Goal: Transaction & Acquisition: Purchase product/service

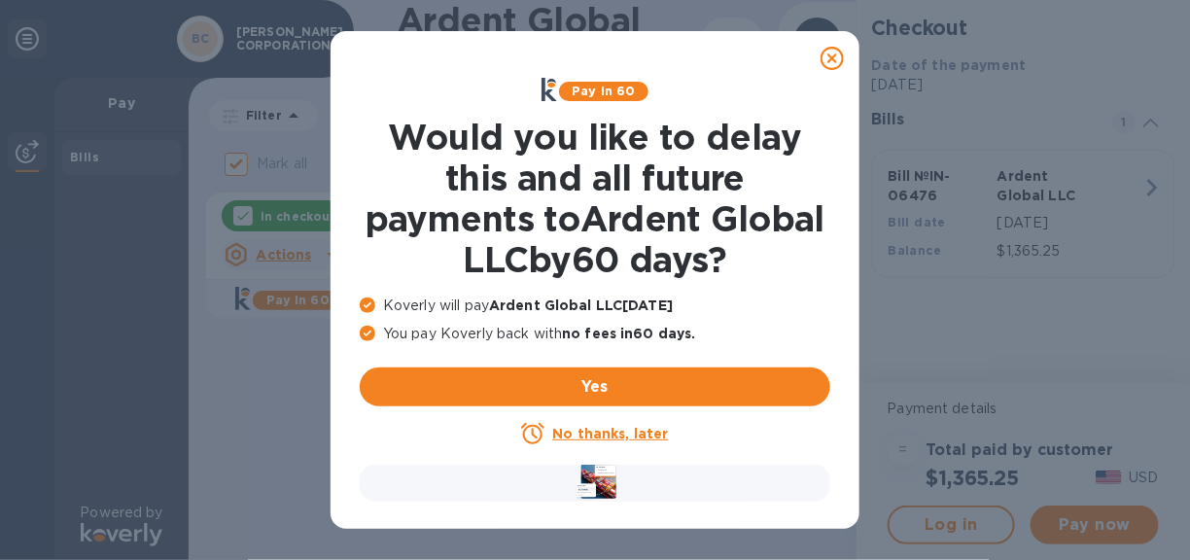
click at [643, 432] on u "No thanks, later" at bounding box center [610, 434] width 116 height 16
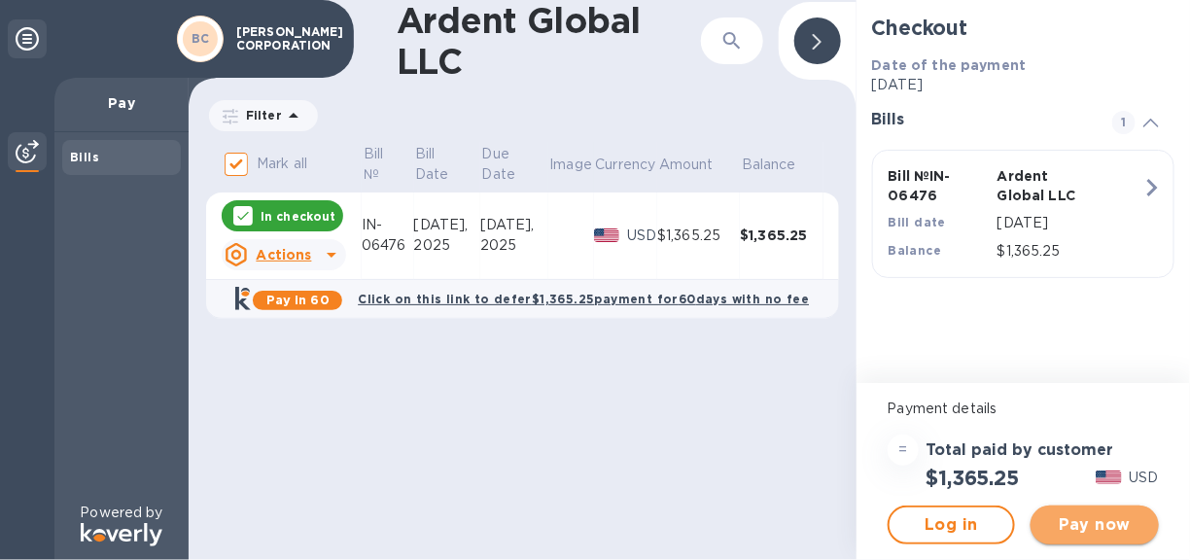
click at [1072, 515] on span "Pay now" at bounding box center [1095, 525] width 97 height 23
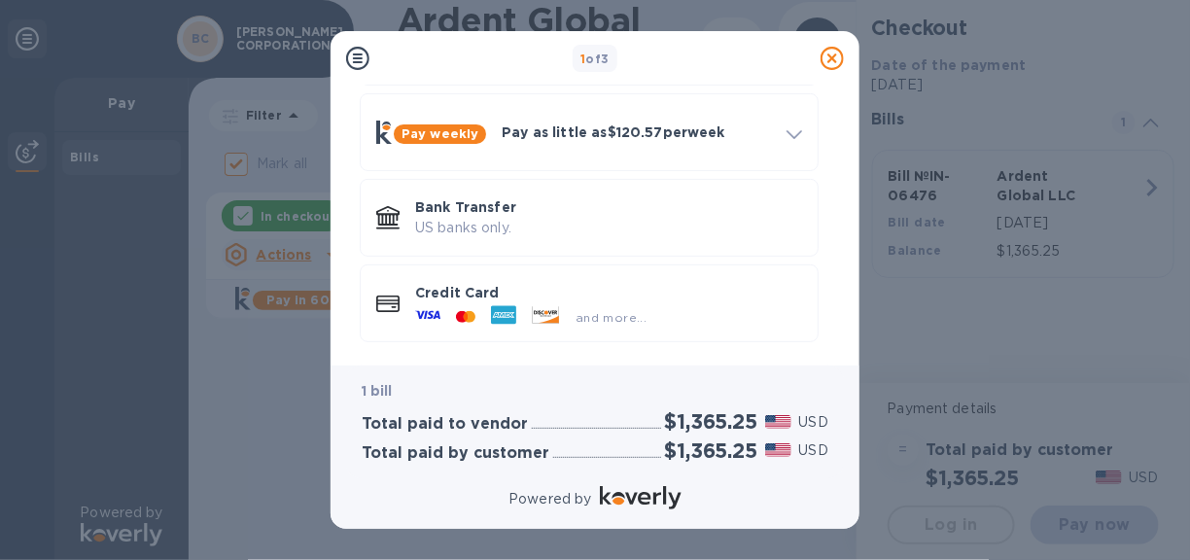
scroll to position [167, 0]
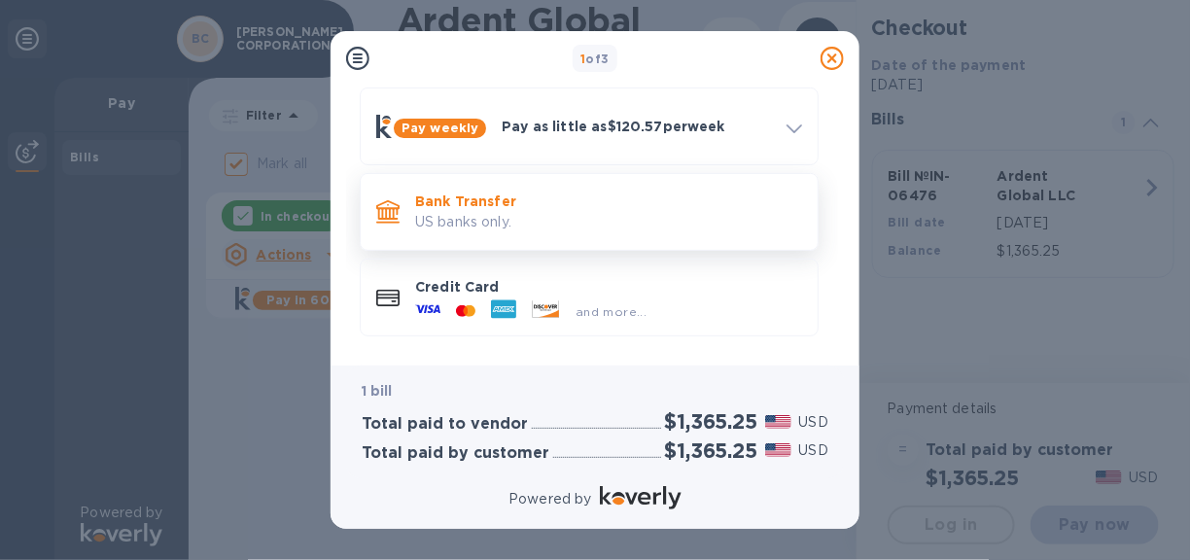
click at [509, 217] on p "US banks only." at bounding box center [608, 222] width 387 height 20
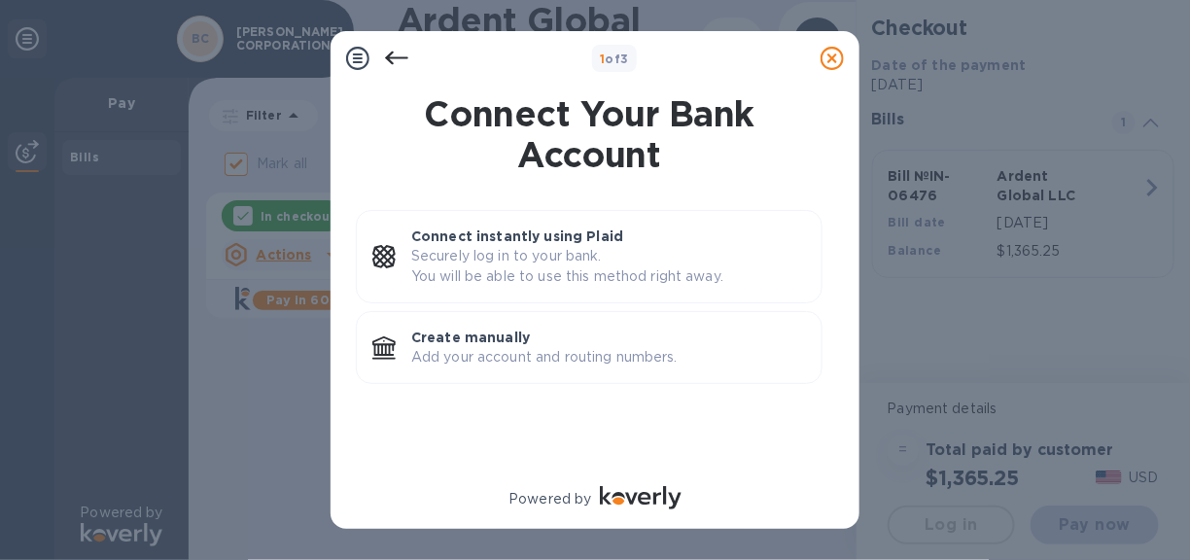
scroll to position [0, 0]
click at [497, 349] on p "Add your account and routing numbers." at bounding box center [608, 357] width 395 height 20
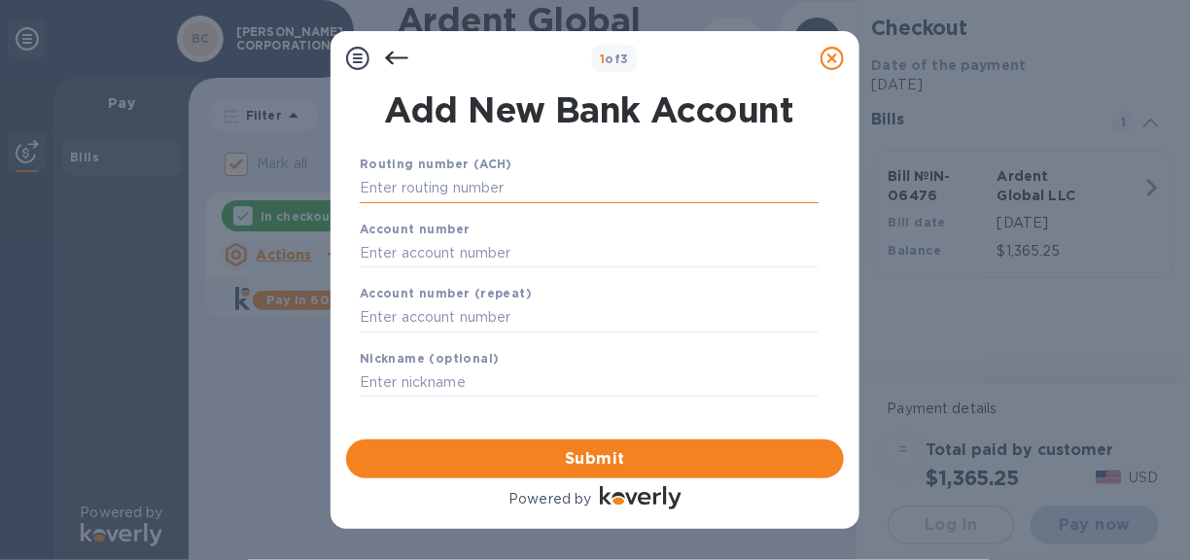
click at [423, 189] on input "text" at bounding box center [589, 188] width 459 height 29
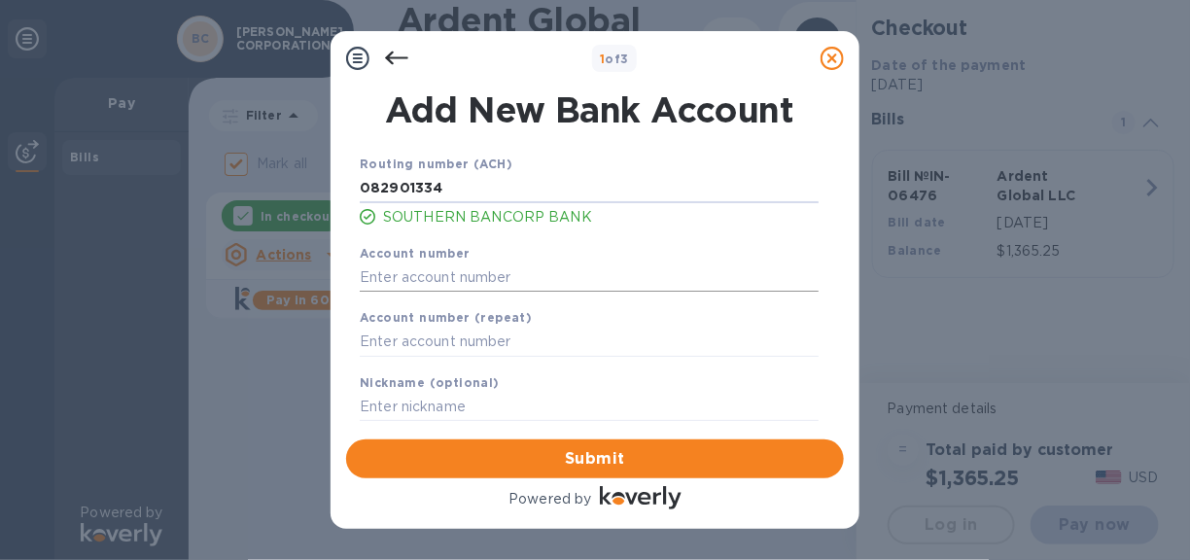
type input "082901334"
click at [402, 278] on input "text" at bounding box center [589, 277] width 459 height 29
type input "6499964"
click at [415, 348] on input "text" at bounding box center [589, 342] width 459 height 29
type input "6499964"
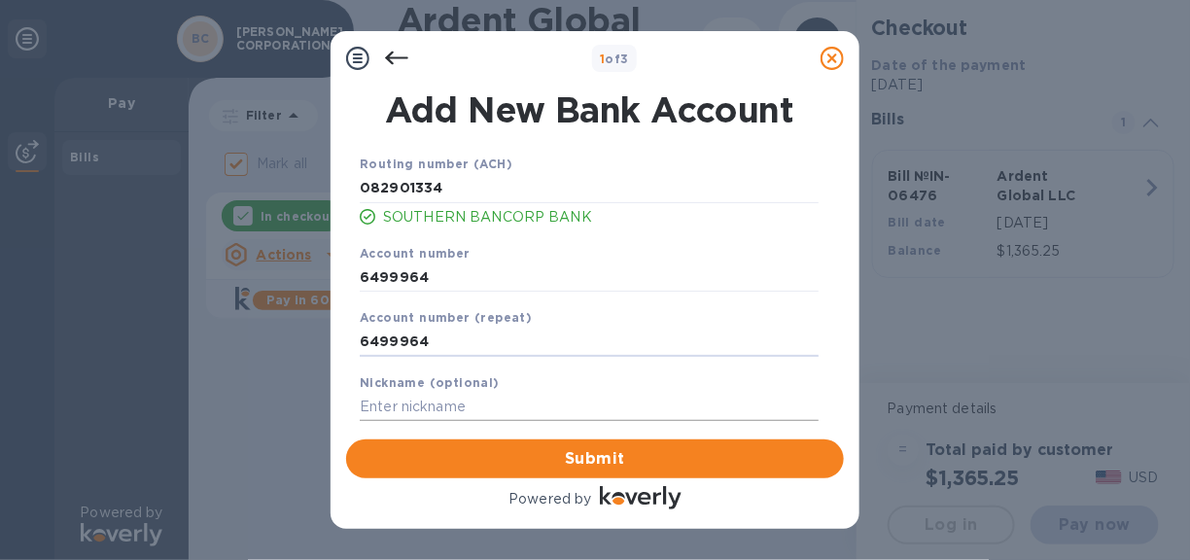
click at [408, 408] on input "text" at bounding box center [589, 407] width 459 height 29
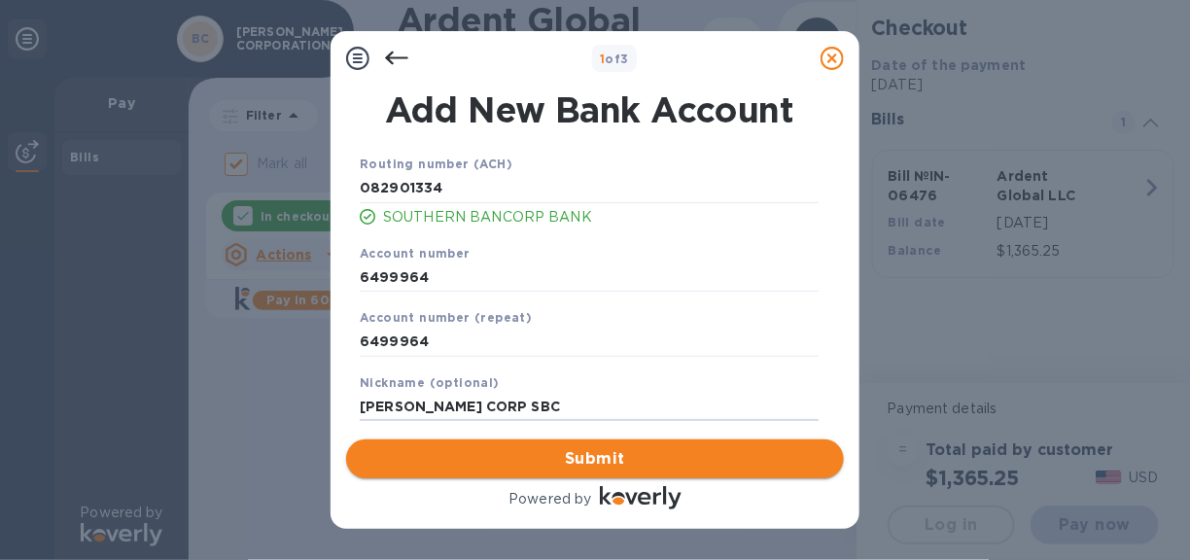
type input "[PERSON_NAME] CORP SBC"
click at [602, 452] on span "Submit" at bounding box center [595, 458] width 467 height 23
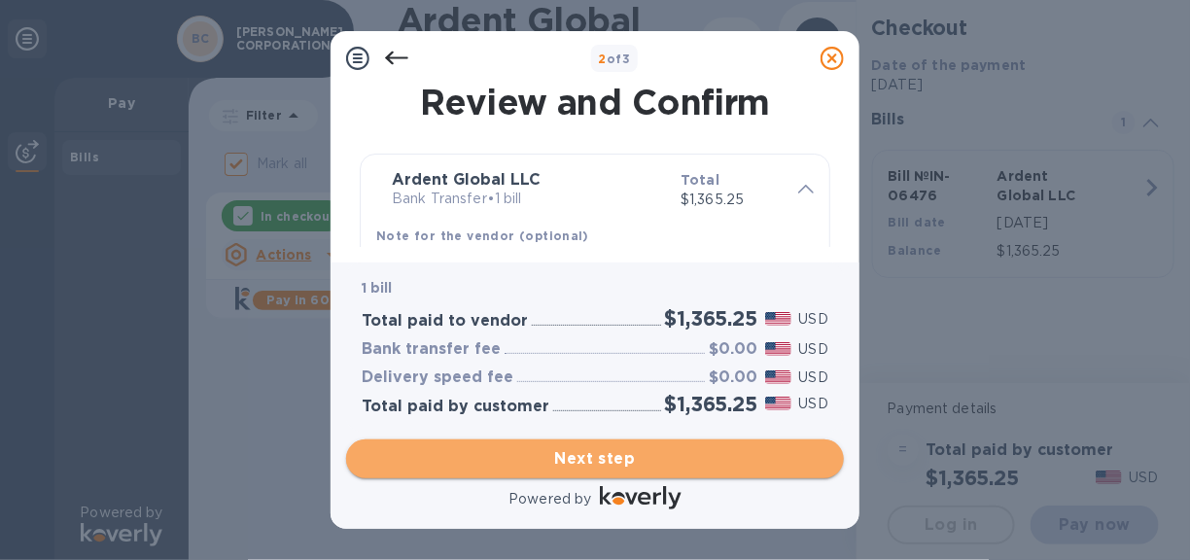
click at [578, 460] on span "Next step" at bounding box center [595, 458] width 467 height 23
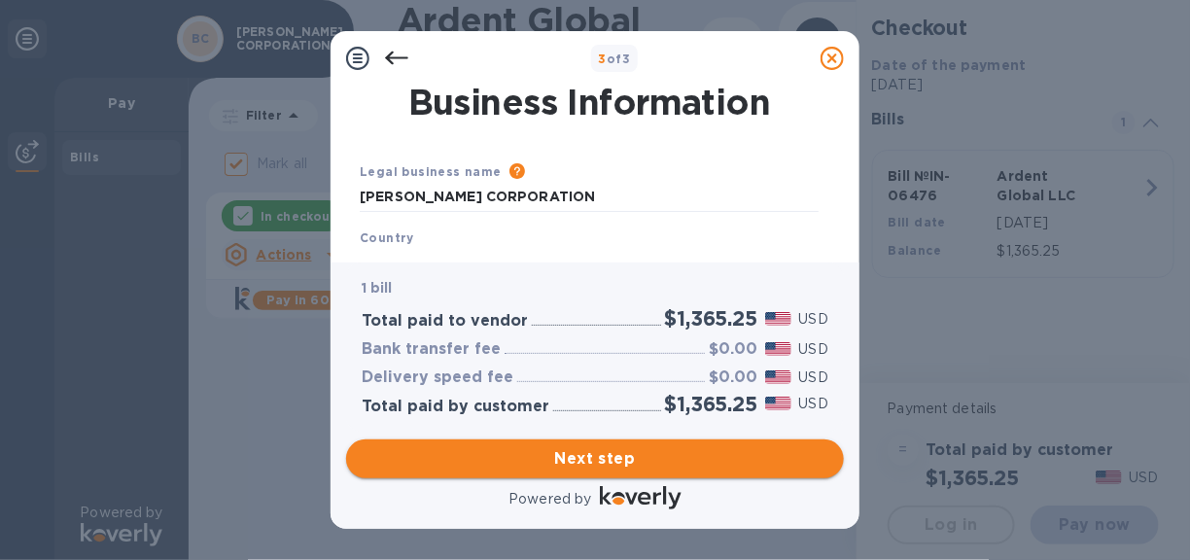
type input "[GEOGRAPHIC_DATA]"
click at [584, 453] on span "Next step" at bounding box center [595, 458] width 467 height 23
click at [409, 242] on b "Country" at bounding box center [387, 238] width 54 height 15
drag, startPoint x: 610, startPoint y: 201, endPoint x: 593, endPoint y: 160, distance: 44.1
click at [593, 160] on div "Legal business name Please provide the legal name that appears on your SS-4 for…" at bounding box center [589, 406] width 475 height 561
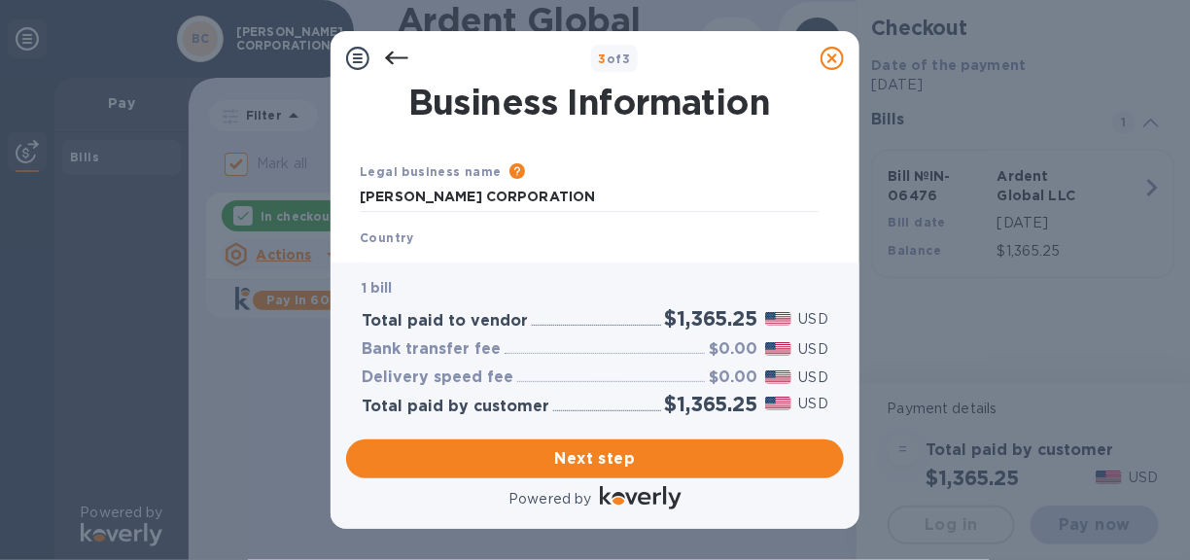
click at [396, 56] on icon at bounding box center [396, 59] width 23 height 14
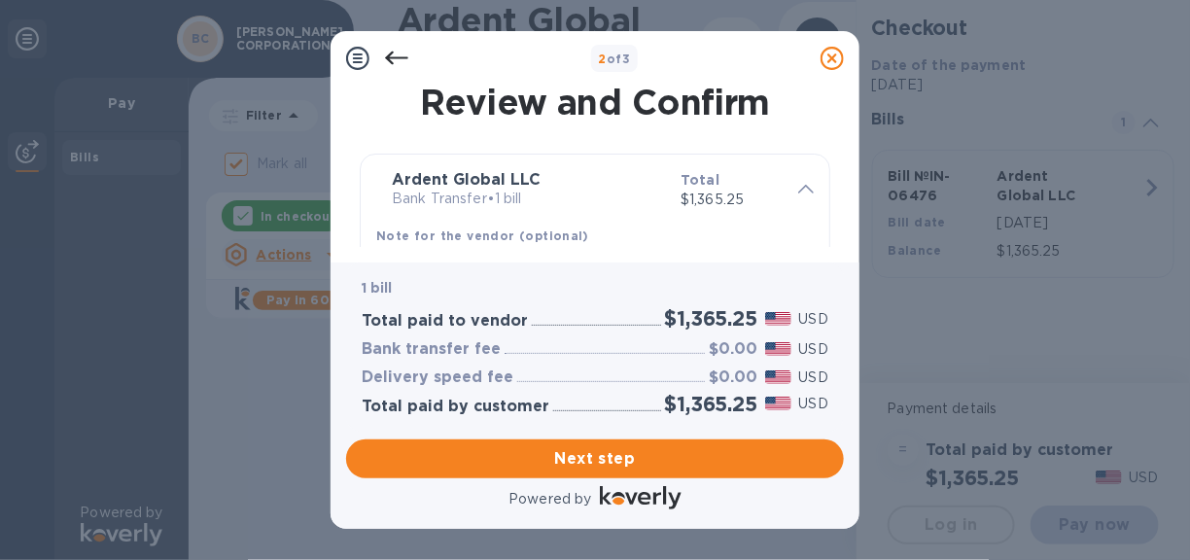
click at [350, 52] on icon at bounding box center [357, 58] width 23 height 23
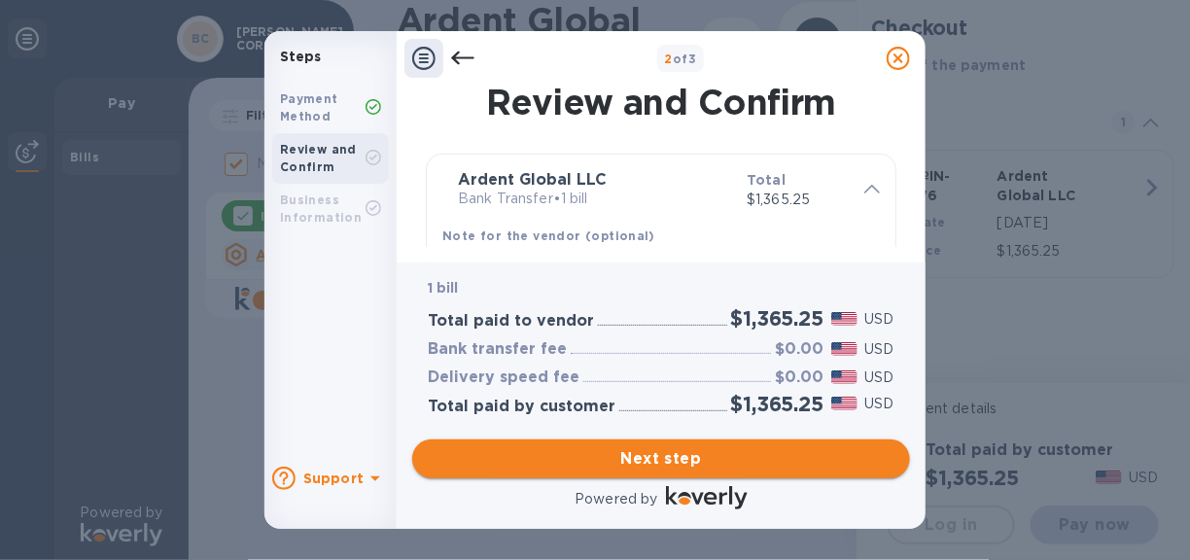
click at [671, 453] on span "Next step" at bounding box center [661, 458] width 467 height 23
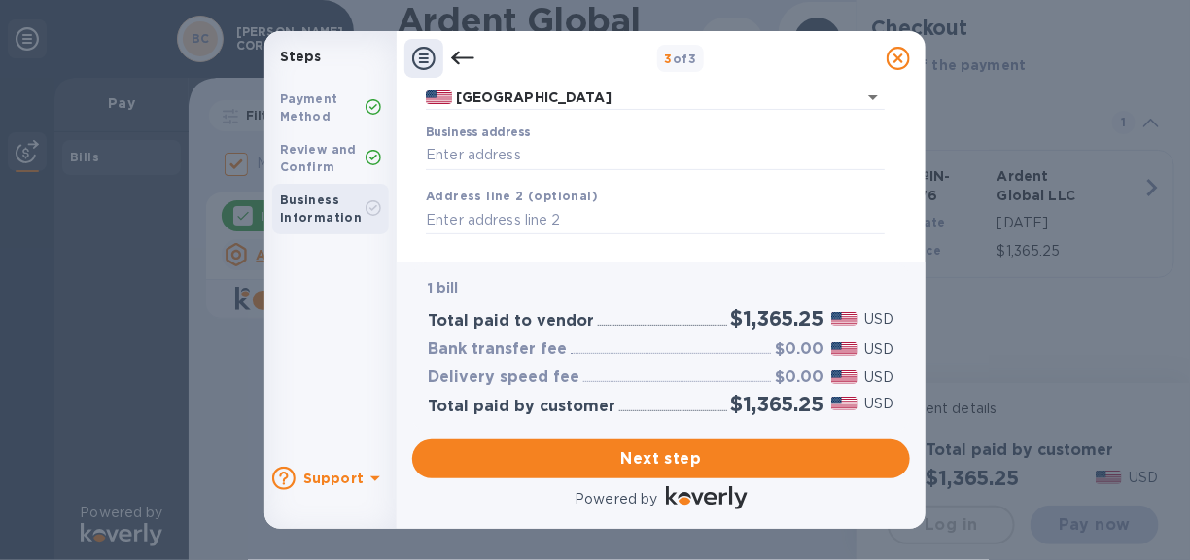
scroll to position [166, 0]
click at [465, 150] on input "Business address" at bounding box center [655, 151] width 459 height 29
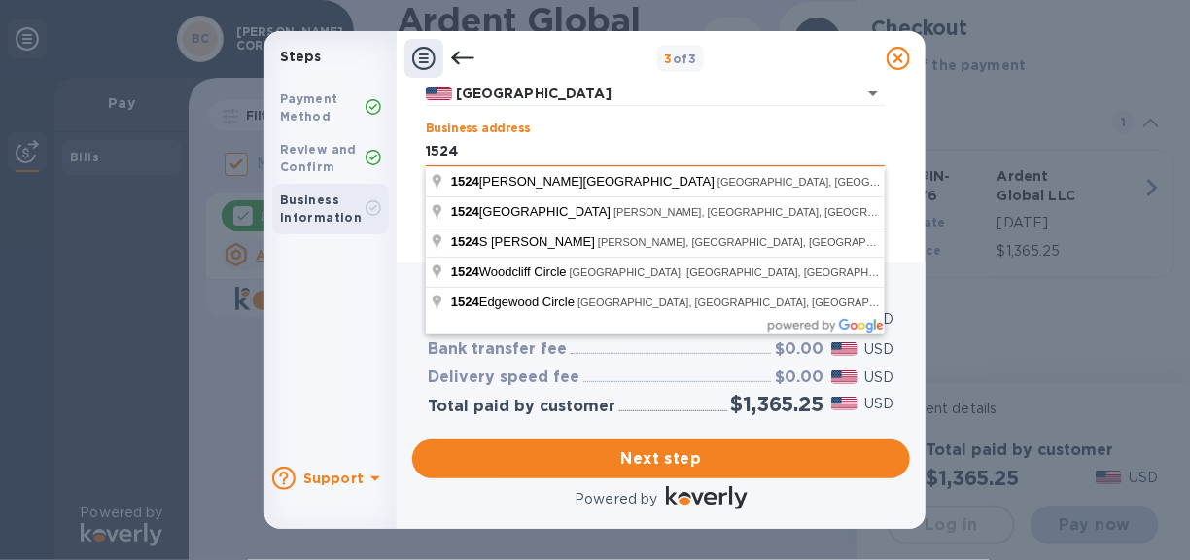
type input "1524 HIGHWAY 291 N"
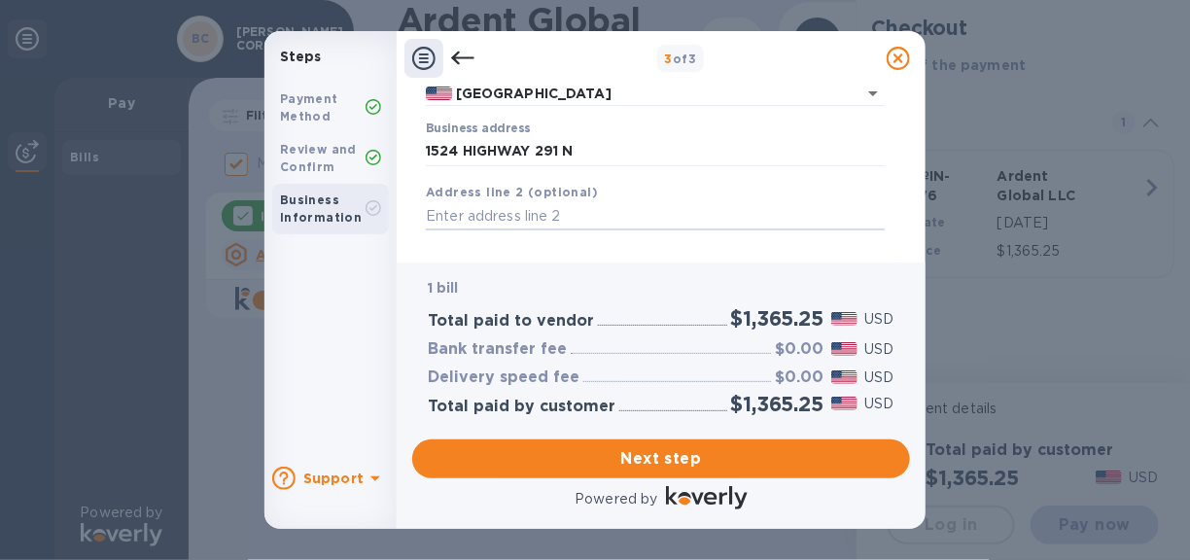
scroll to position [281, 0]
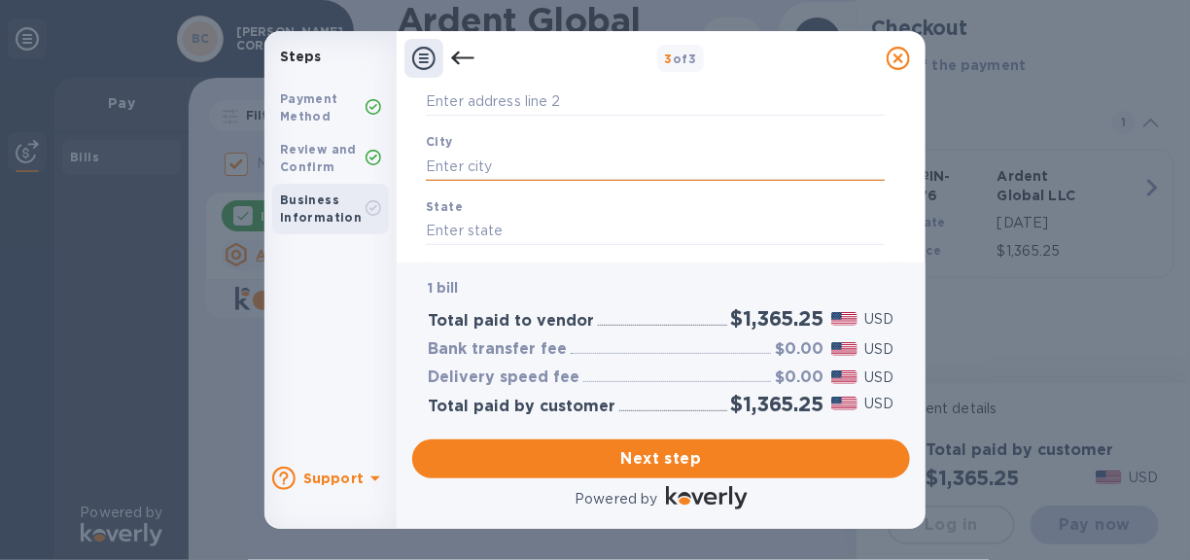
click at [449, 164] on input "text" at bounding box center [655, 166] width 459 height 29
type input "[GEOGRAPHIC_DATA]"
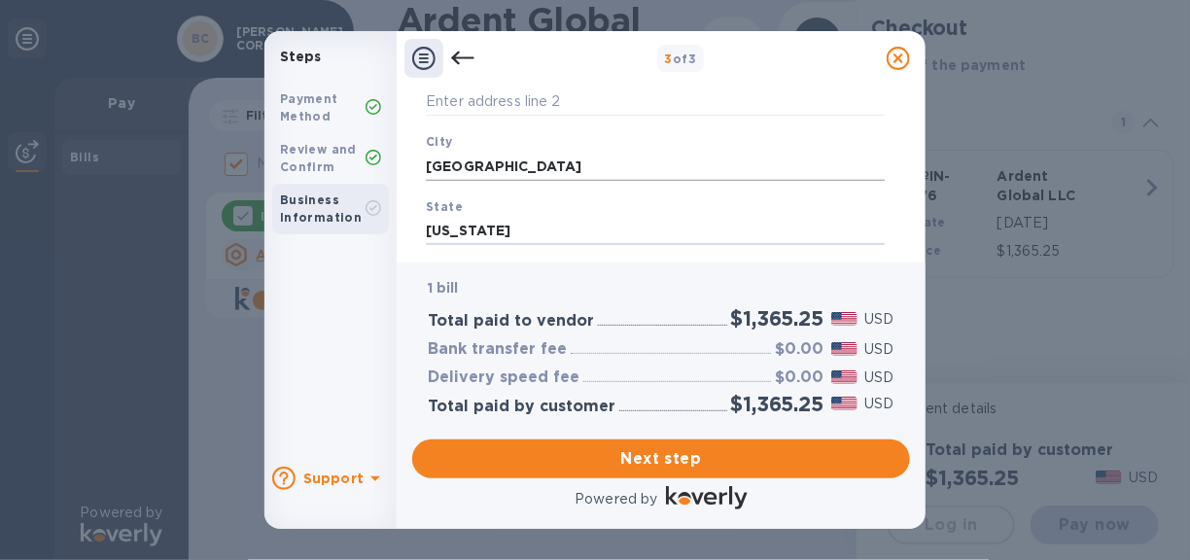
type input "[US_STATE]"
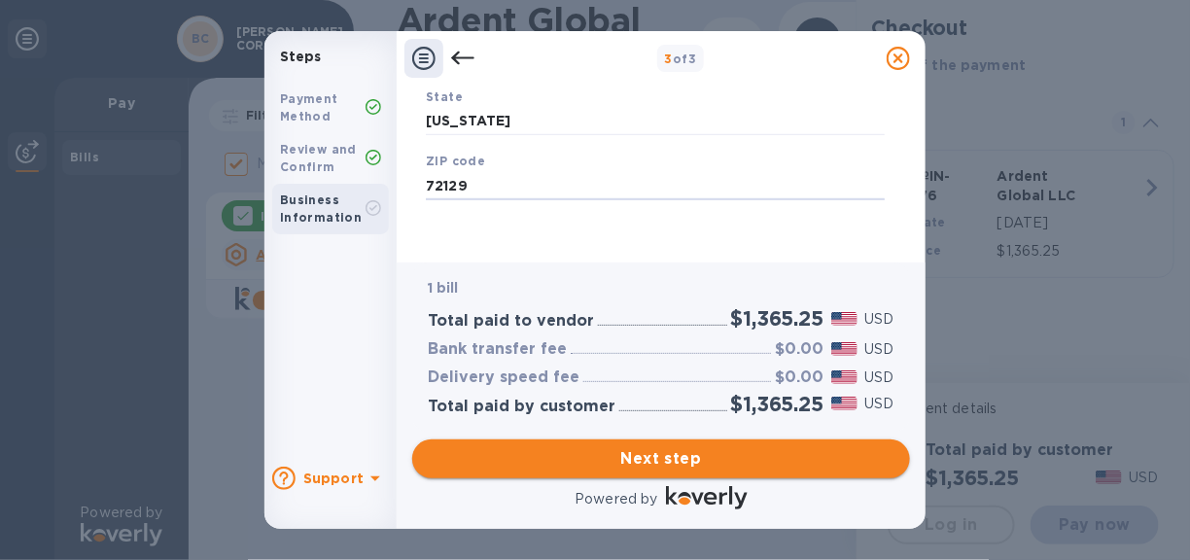
type input "72129"
click at [669, 457] on span "Next step" at bounding box center [661, 458] width 467 height 23
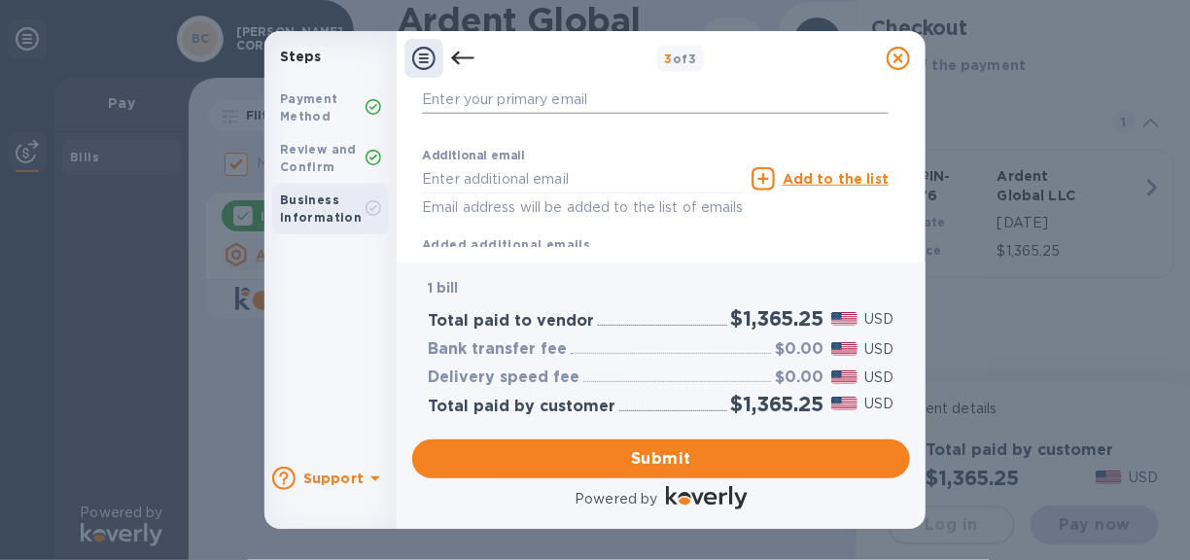
click at [470, 101] on input "text" at bounding box center [655, 99] width 467 height 29
type input "[EMAIL_ADDRESS][DOMAIN_NAME]"
type input "[PERSON_NAME]"
type input "Corporation"
type input "8706994450"
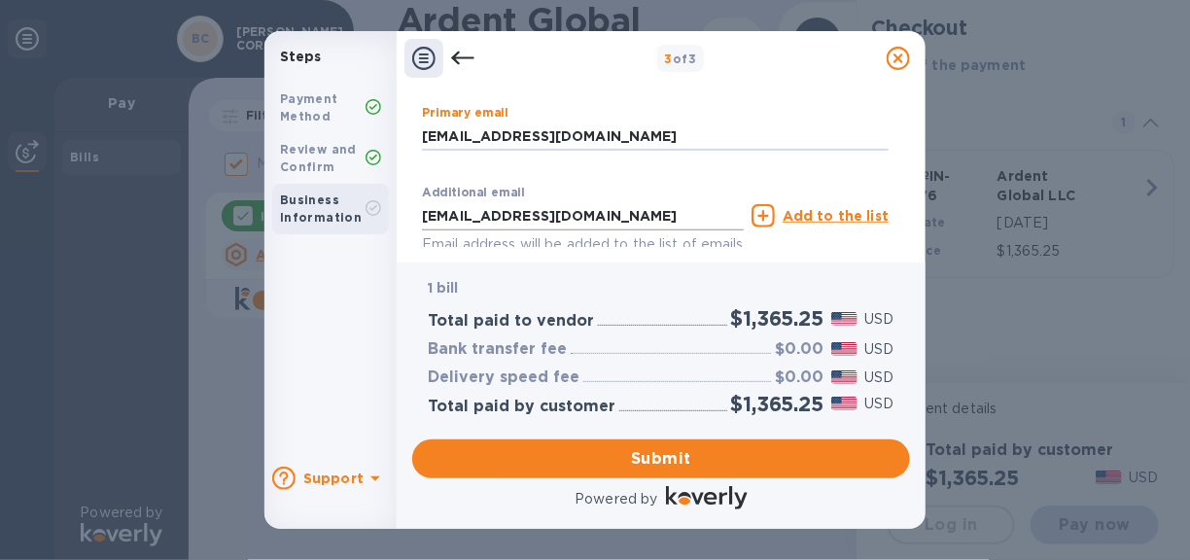
scroll to position [451, 0]
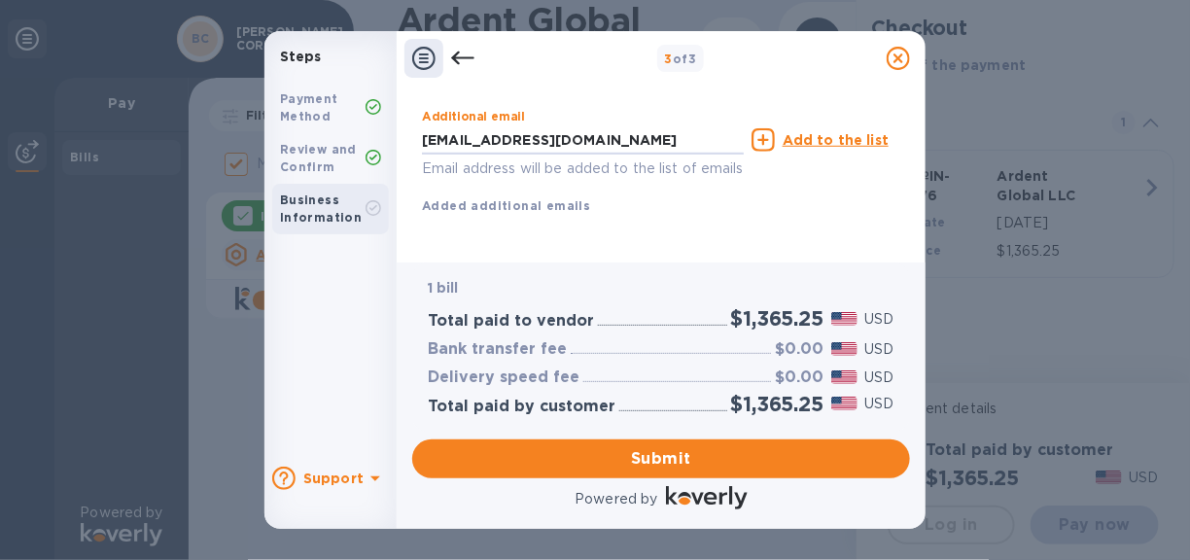
drag, startPoint x: 479, startPoint y: 120, endPoint x: 396, endPoint y: 124, distance: 83.7
click at [396, 124] on div "Steps Payment Method Review and Confirm Business Information Support 3 of 3 Pay…" at bounding box center [595, 280] width 661 height 498
type input "[PERSON_NAME][EMAIL_ADDRESS][DOMAIN_NAME]"
click at [768, 128] on icon at bounding box center [763, 139] width 23 height 23
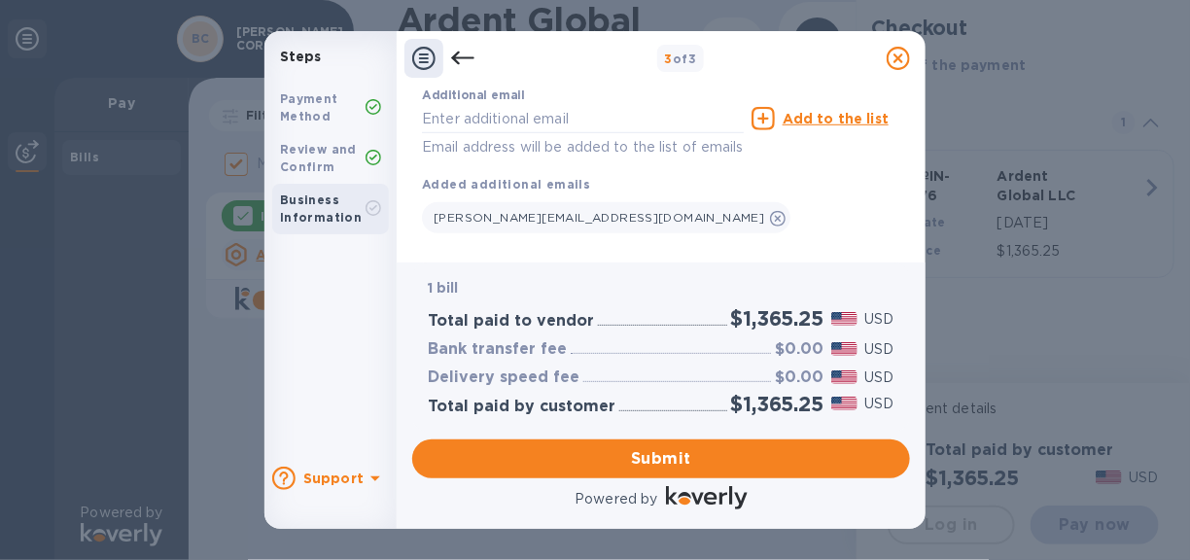
scroll to position [490, 0]
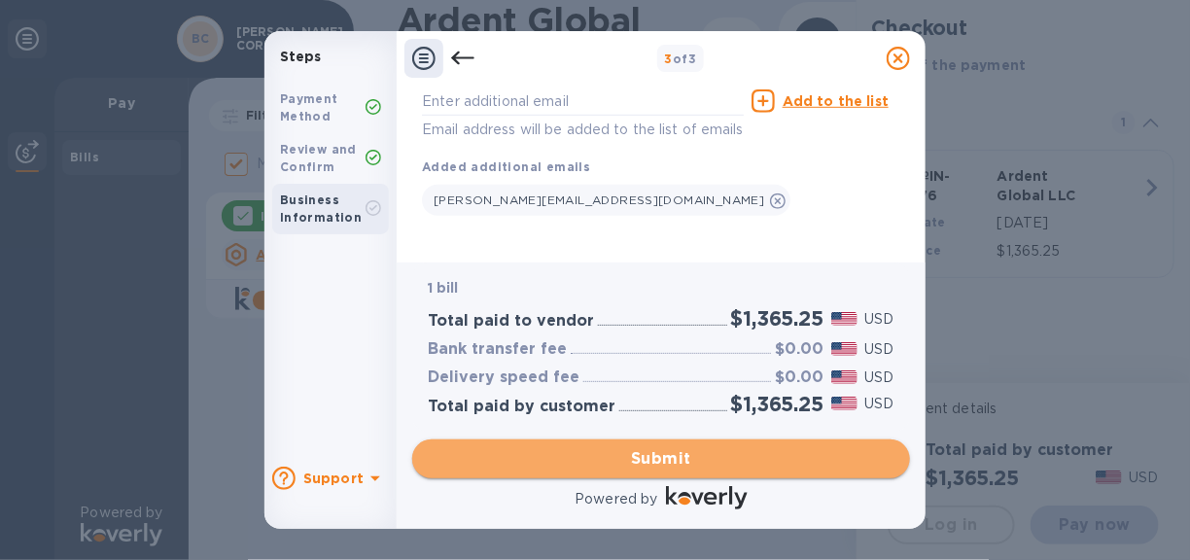
click at [654, 450] on span "Submit" at bounding box center [661, 458] width 467 height 23
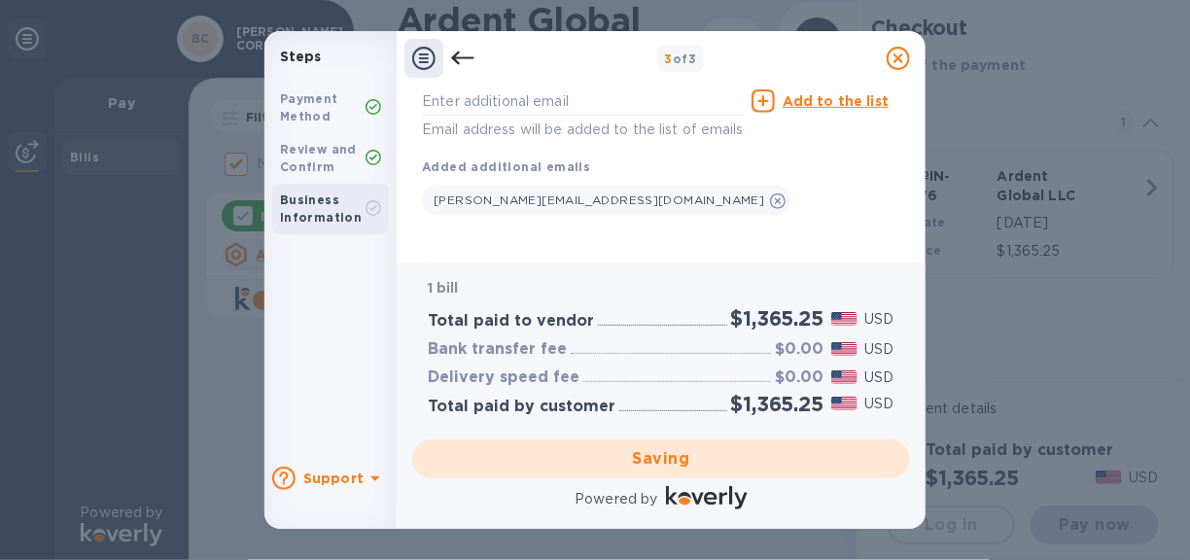
checkbox input "false"
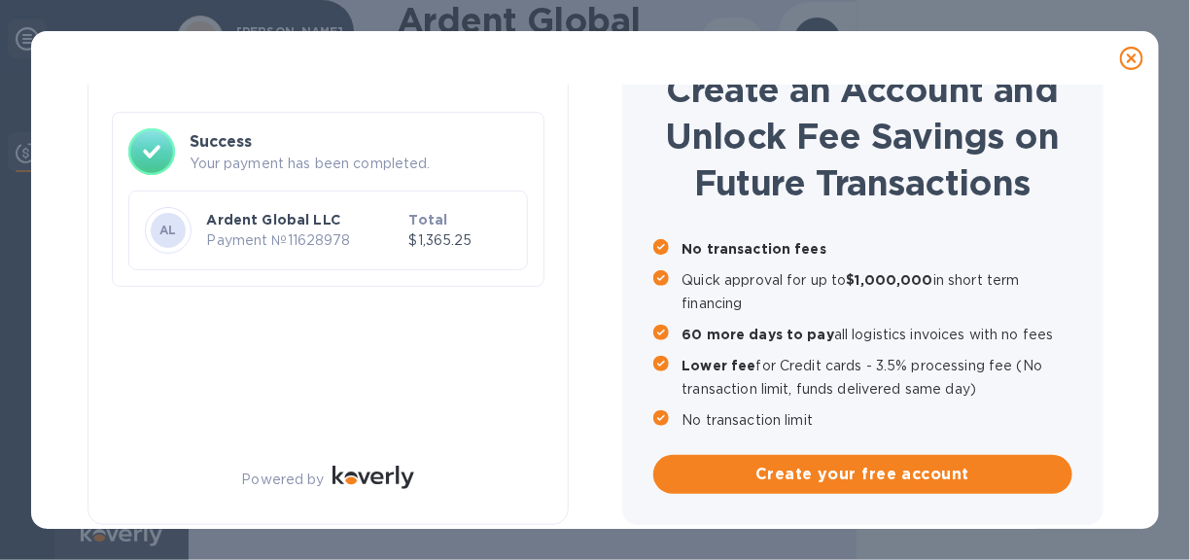
scroll to position [10, 0]
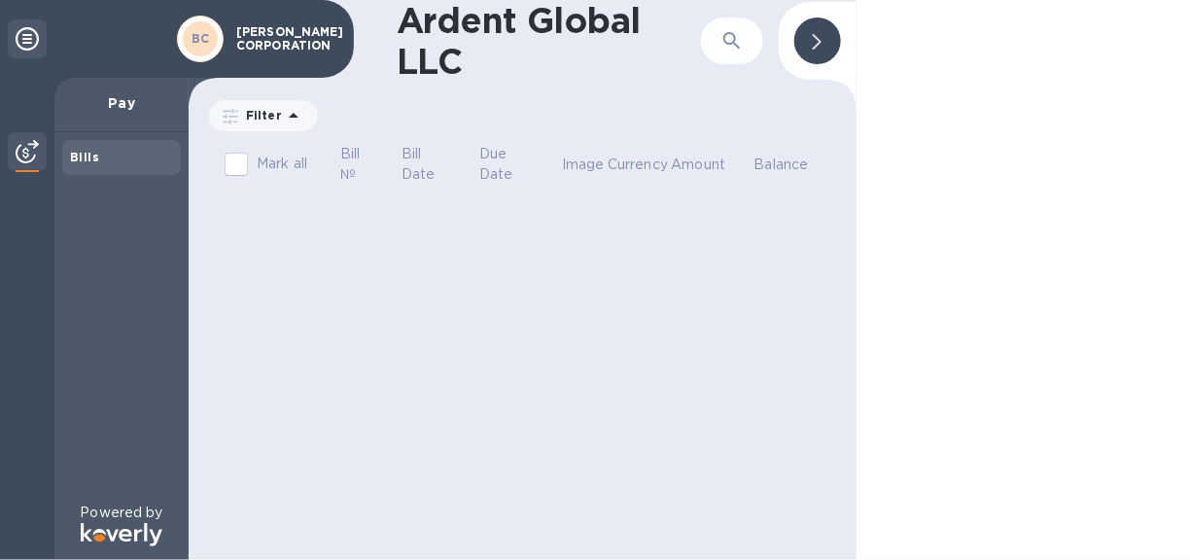
click at [247, 32] on p "[PERSON_NAME] CORPORATION" at bounding box center [284, 38] width 97 height 27
click at [25, 41] on icon at bounding box center [27, 38] width 23 height 23
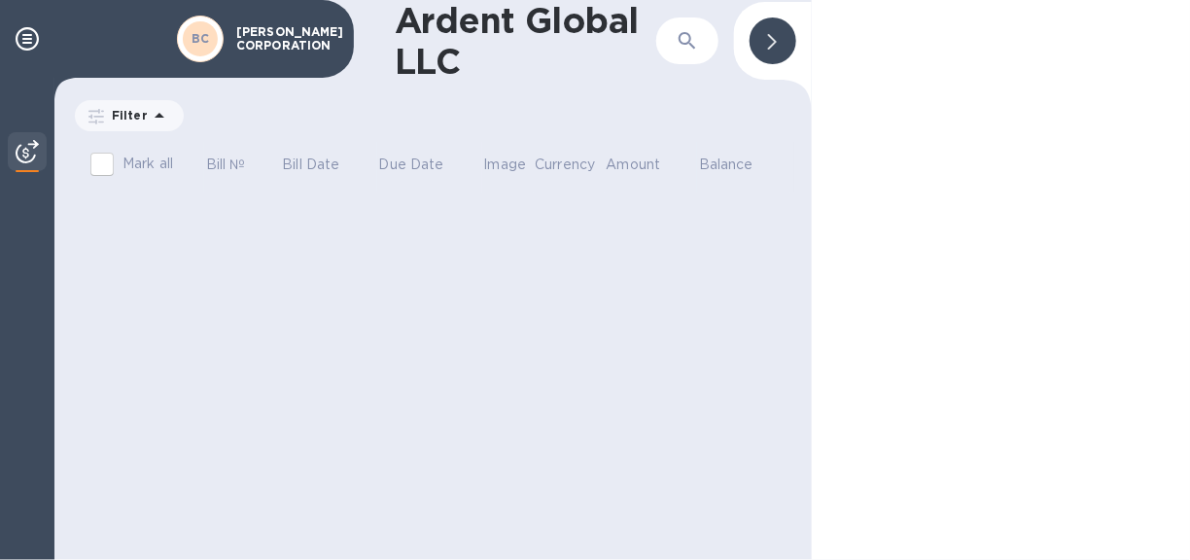
click at [24, 152] on img at bounding box center [27, 151] width 23 height 23
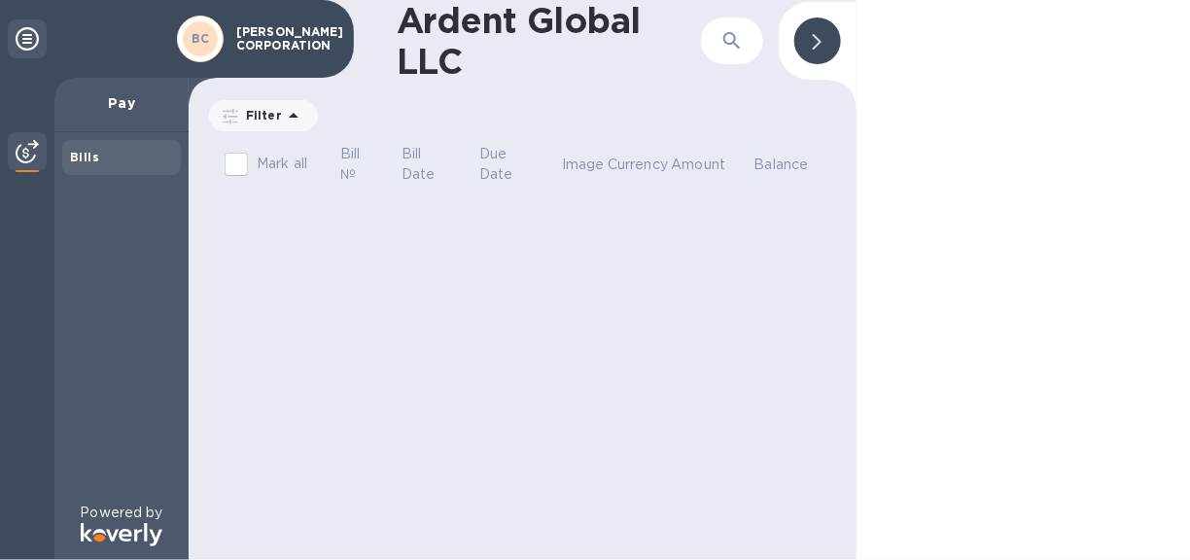
click at [816, 39] on icon at bounding box center [817, 42] width 9 height 16
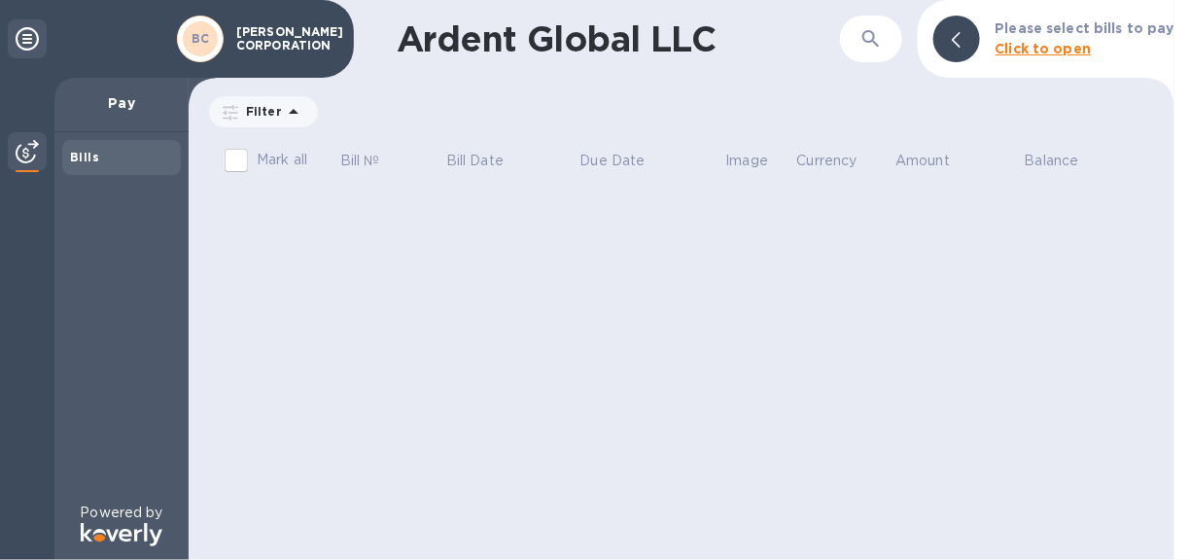
click at [87, 160] on b "Bills" at bounding box center [84, 157] width 29 height 15
click at [1039, 45] on b "Click to open" at bounding box center [1044, 49] width 96 height 16
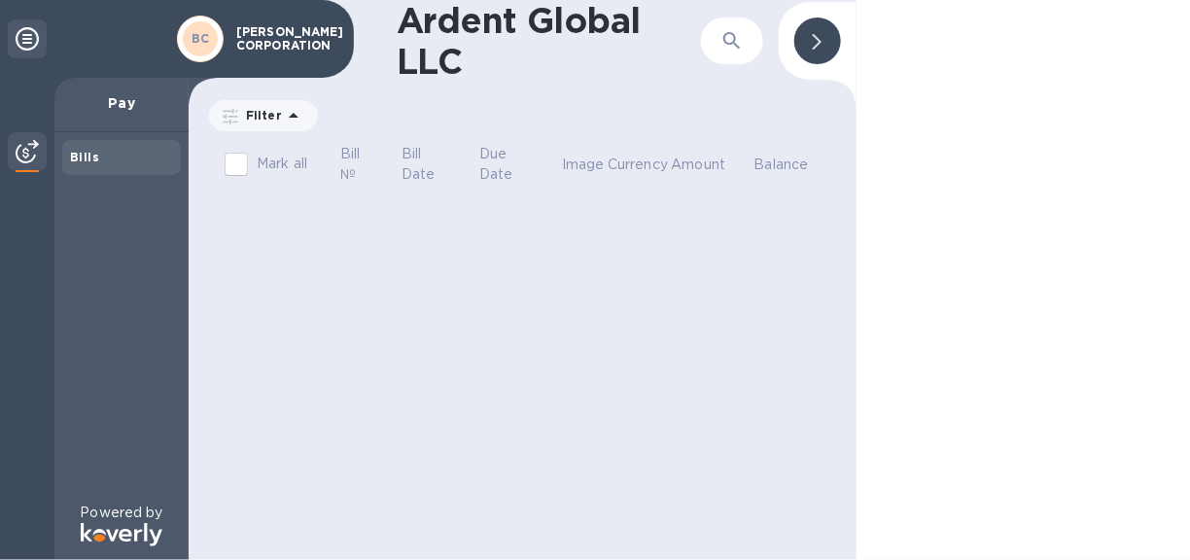
click at [818, 38] on icon at bounding box center [817, 42] width 9 height 16
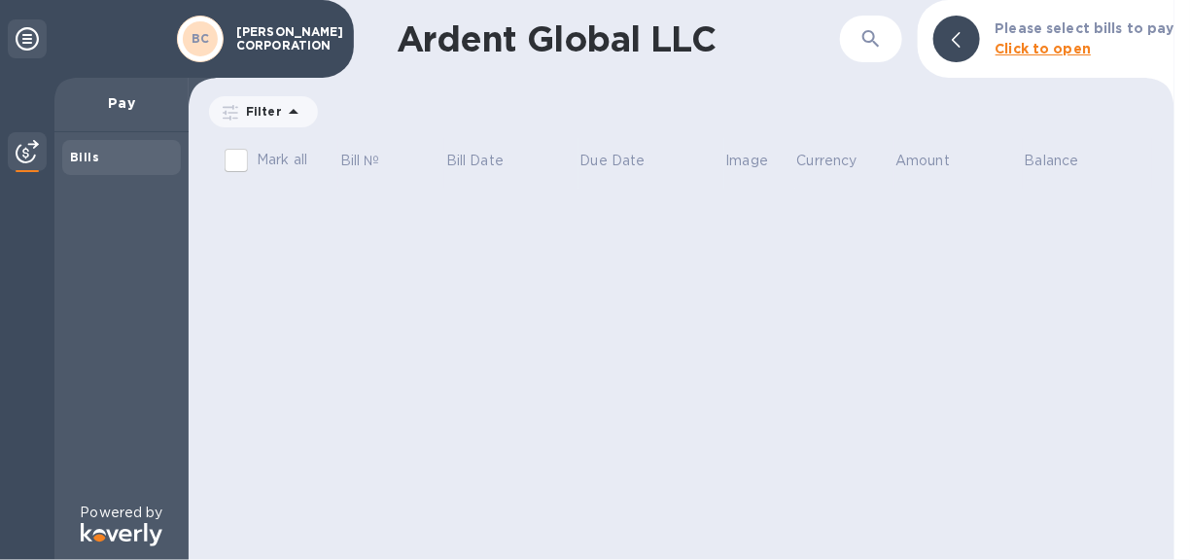
click at [32, 45] on icon at bounding box center [27, 38] width 23 height 23
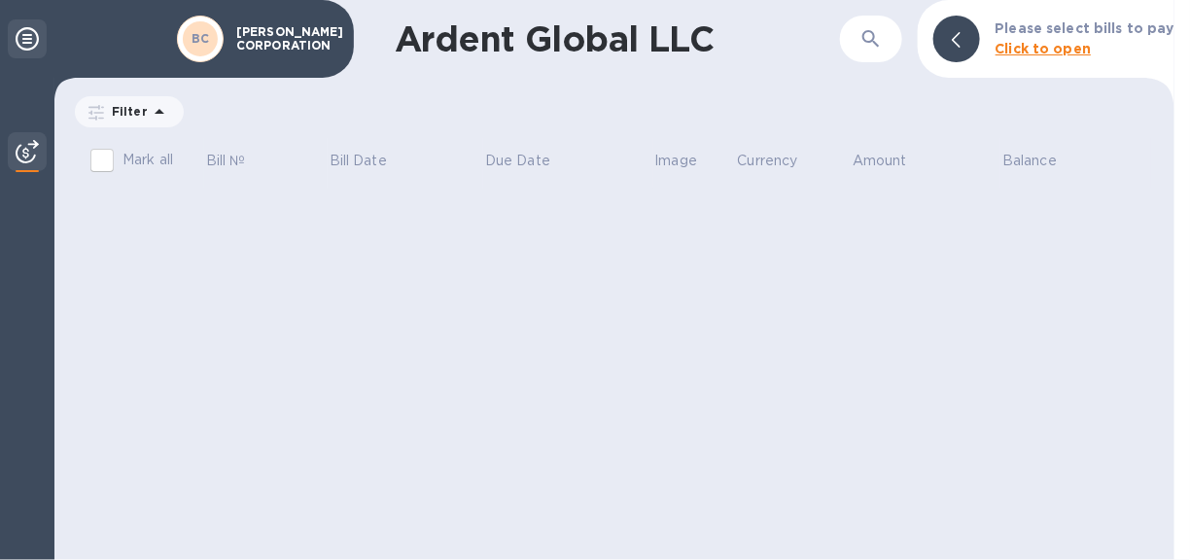
click at [32, 45] on icon at bounding box center [27, 38] width 23 height 23
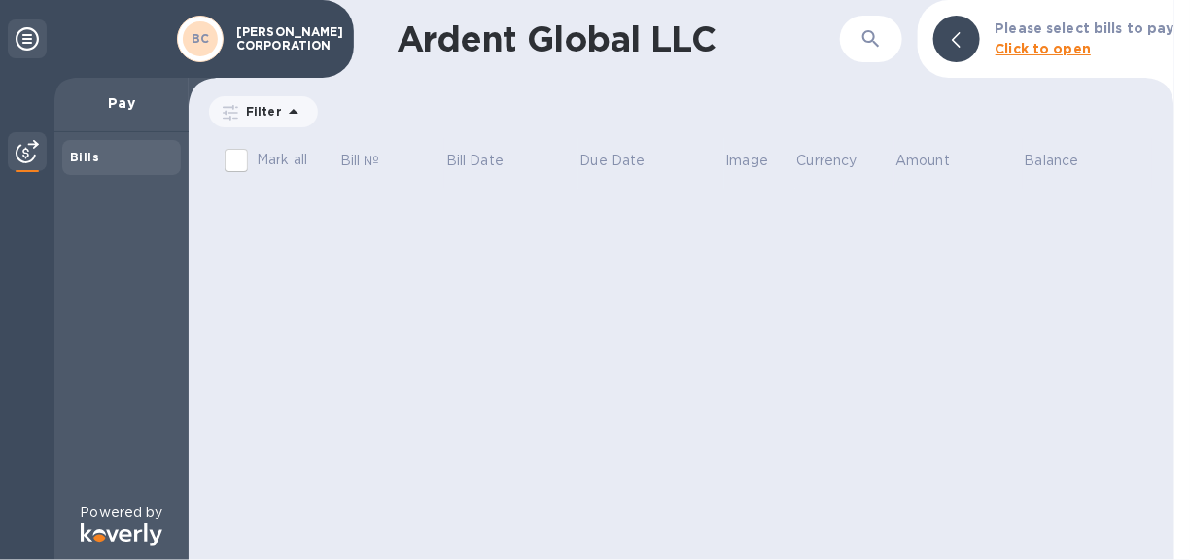
click at [208, 35] on b "BC" at bounding box center [201, 38] width 18 height 15
click at [260, 40] on p "[PERSON_NAME] CORPORATION" at bounding box center [284, 38] width 97 height 27
